Goal: Obtain resource: Obtain resource

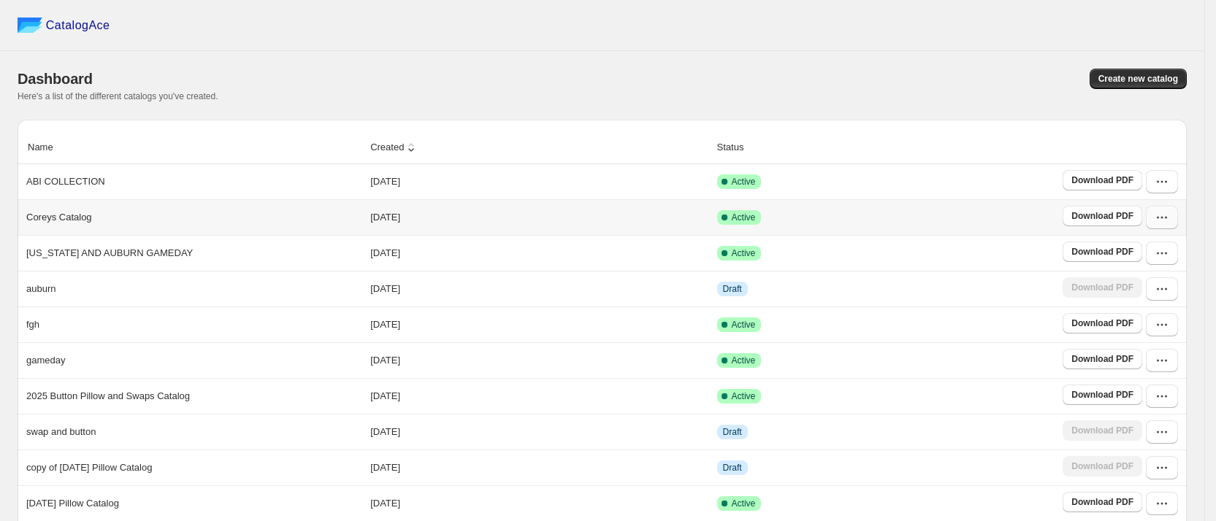
click at [1169, 219] on icon "button" at bounding box center [1161, 217] width 15 height 15
click at [1170, 279] on span "View catalog links" at bounding box center [1153, 281] width 53 height 26
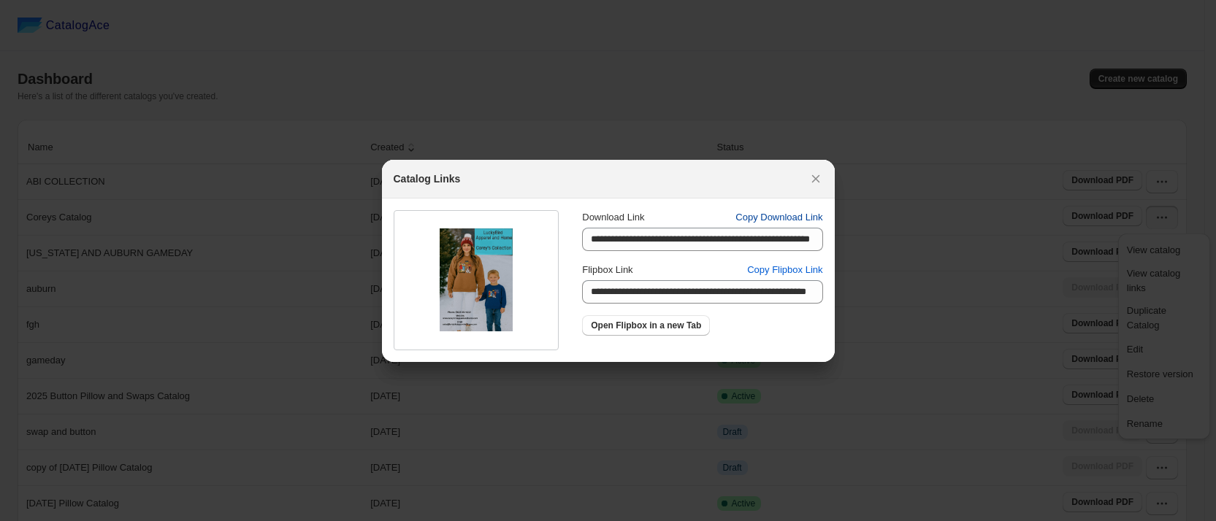
click at [772, 217] on span "Copy Download Link" at bounding box center [778, 217] width 87 height 15
click at [810, 175] on icon ":rv:" at bounding box center [815, 179] width 15 height 15
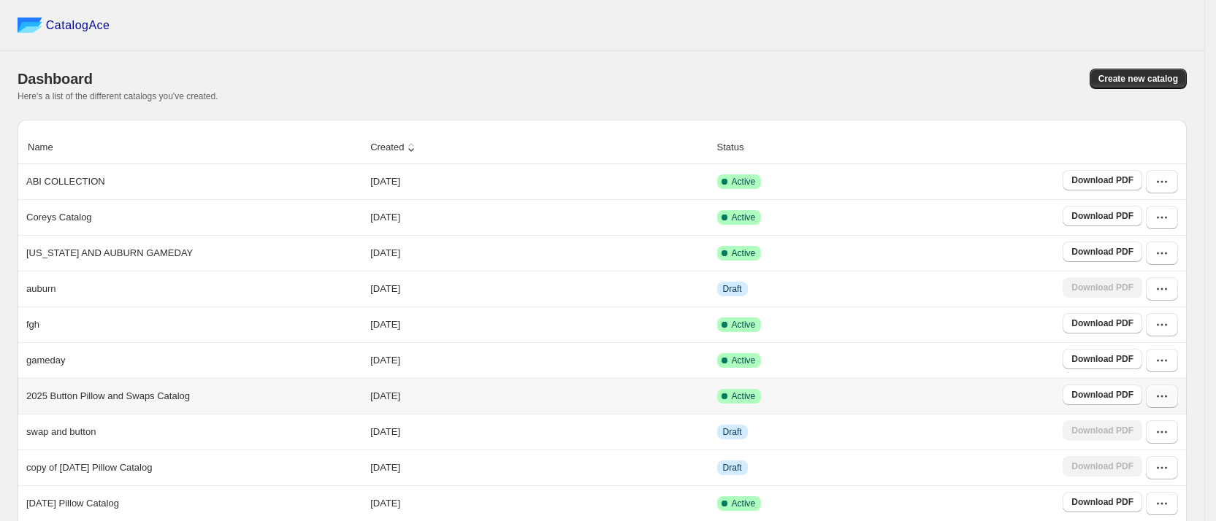
click at [1178, 400] on button "button" at bounding box center [1162, 396] width 32 height 23
click at [1168, 219] on span "View catalog links" at bounding box center [1153, 223] width 53 height 26
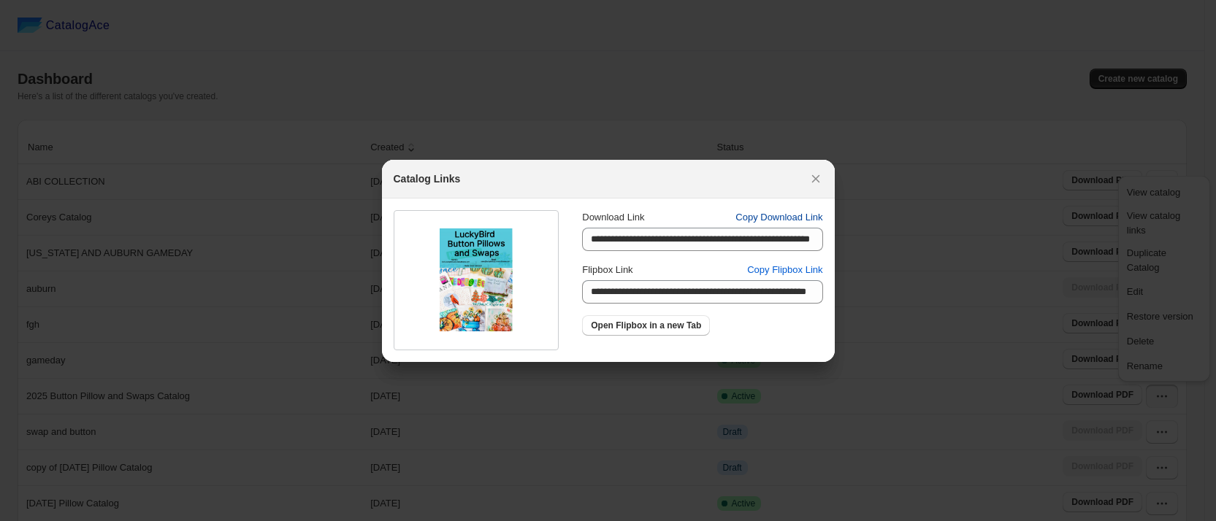
click at [785, 218] on span "Copy Download Link" at bounding box center [778, 217] width 87 height 15
click at [810, 175] on icon ":rv:" at bounding box center [815, 179] width 15 height 15
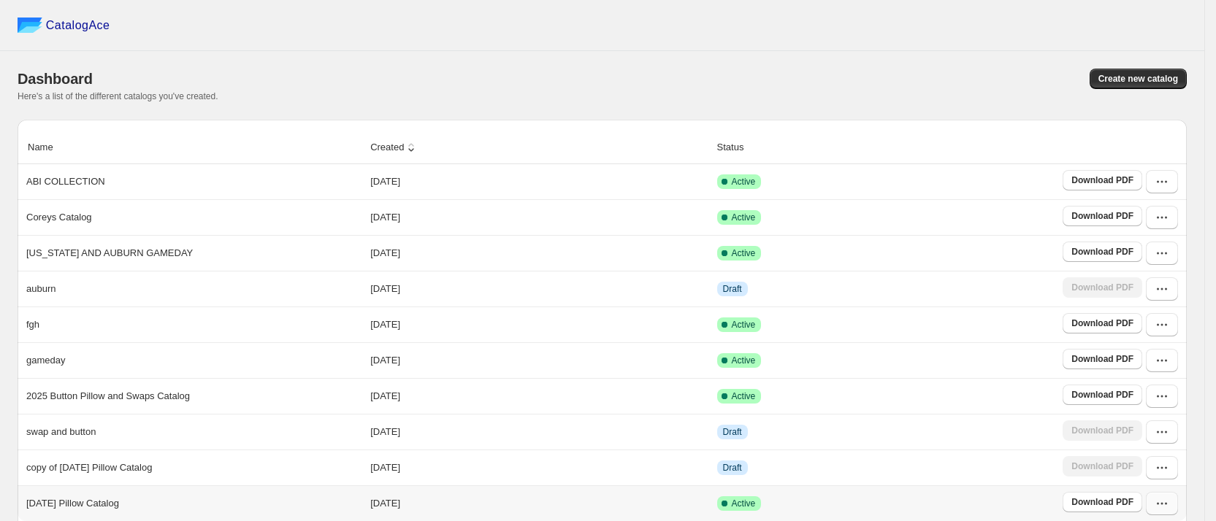
click at [1169, 500] on icon "button" at bounding box center [1161, 503] width 15 height 15
click at [1160, 328] on span "View catalog links" at bounding box center [1153, 331] width 53 height 26
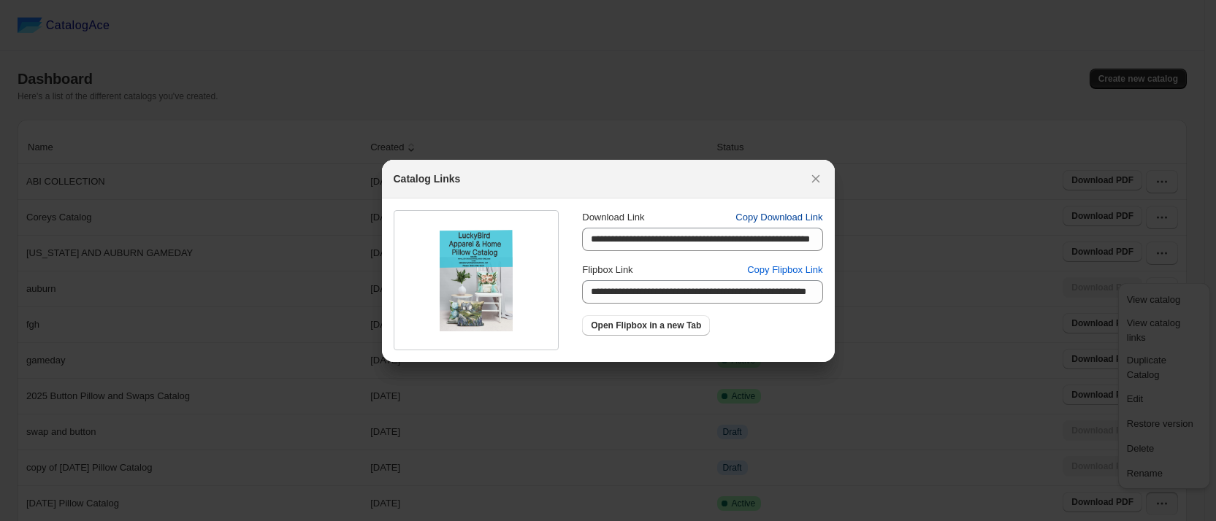
click at [784, 218] on span "Copy Download Link" at bounding box center [778, 217] width 87 height 15
click at [816, 179] on icon ":rv:" at bounding box center [815, 179] width 8 height 8
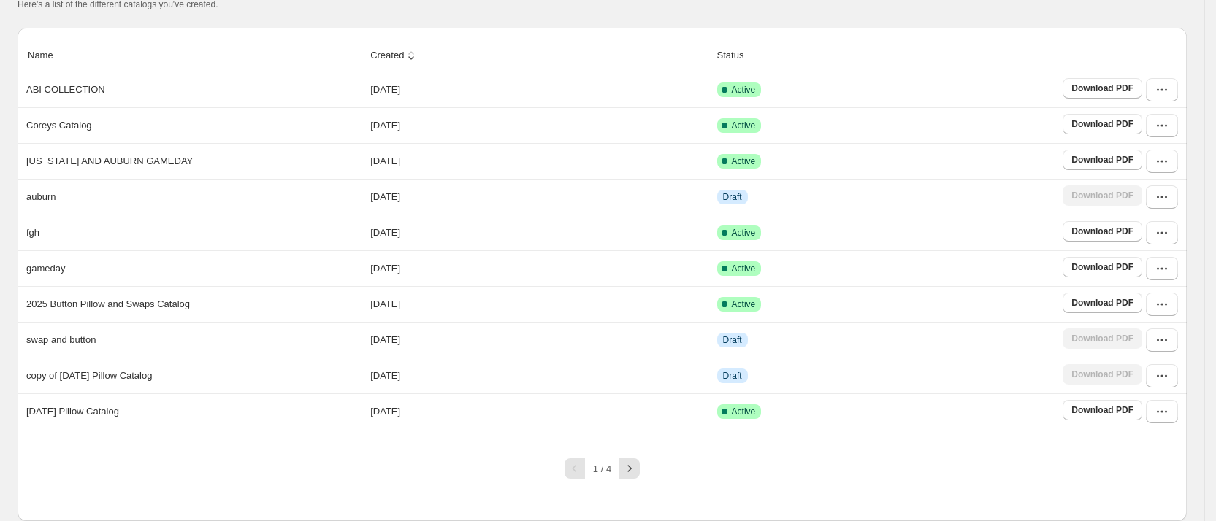
scroll to position [99, 0]
click at [632, 471] on icon "button" at bounding box center [629, 468] width 15 height 15
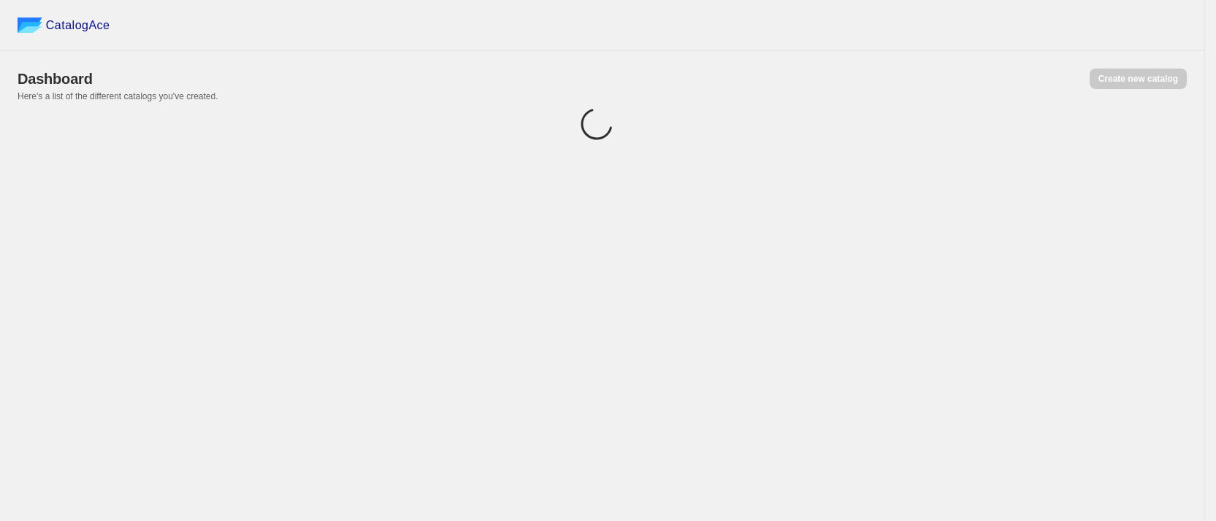
scroll to position [0, 0]
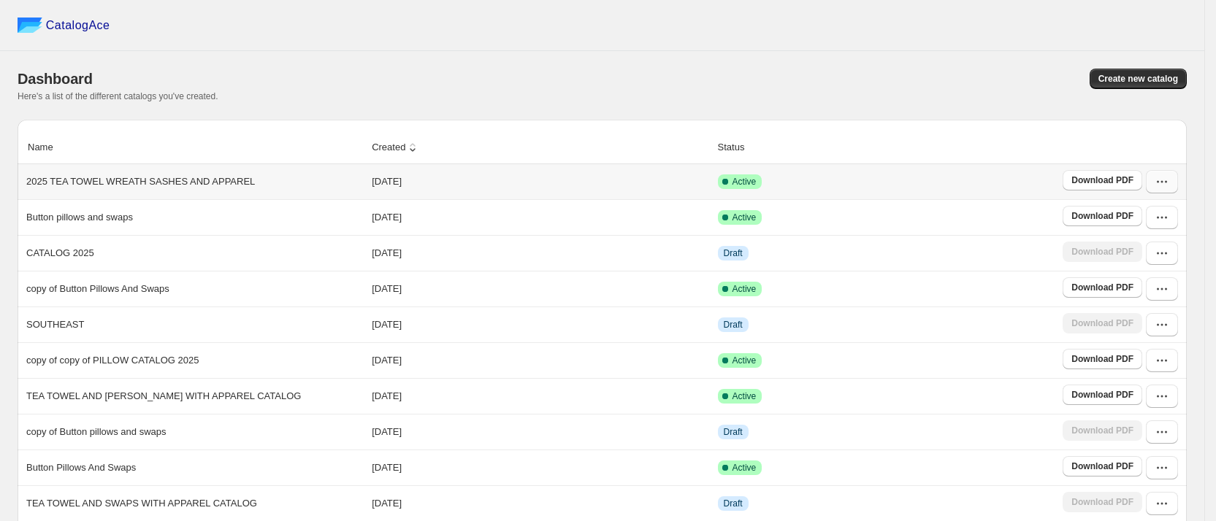
click at [1169, 183] on icon "button" at bounding box center [1161, 182] width 15 height 15
click at [1154, 239] on span "View catalog links" at bounding box center [1153, 245] width 53 height 26
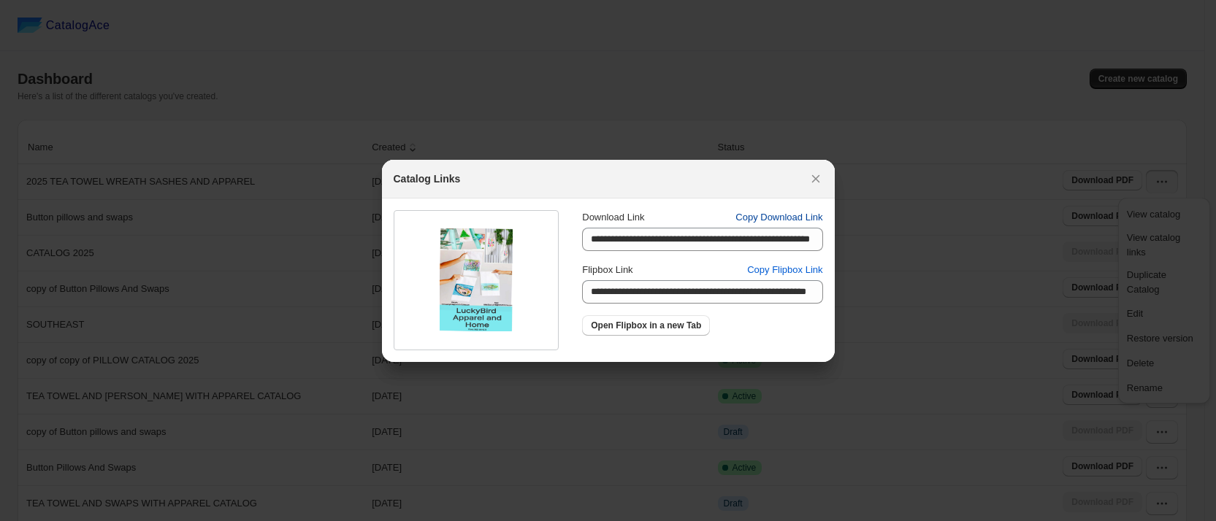
click at [801, 215] on span "Copy Download Link" at bounding box center [778, 217] width 87 height 15
